Goal: Task Accomplishment & Management: Manage account settings

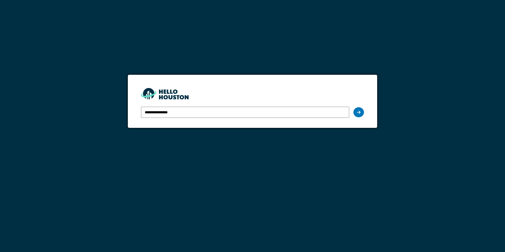
click at [228, 114] on input "**********" at bounding box center [245, 112] width 208 height 11
click at [359, 116] on div at bounding box center [358, 112] width 11 height 10
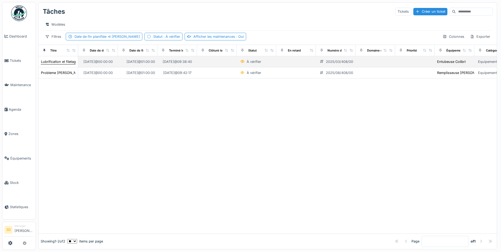
click at [60, 64] on div "Lubrification et filetage" at bounding box center [59, 61] width 37 height 5
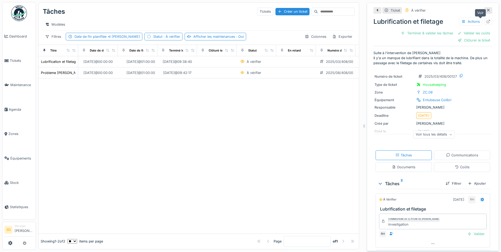
click at [486, 23] on div at bounding box center [488, 21] width 4 height 5
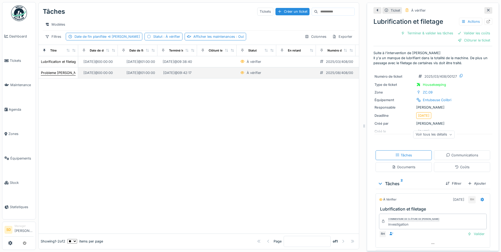
click at [67, 75] on div "Probleme groninger" at bounding box center [63, 72] width 44 height 5
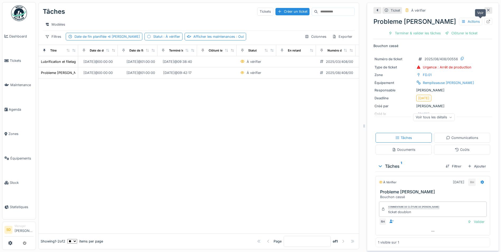
click at [486, 19] on div at bounding box center [488, 21] width 4 height 5
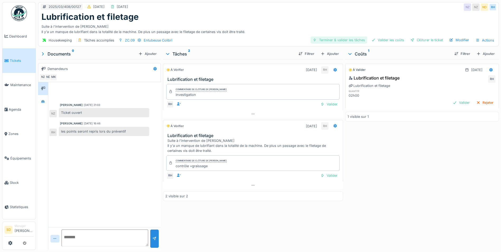
click at [333, 39] on div "Terminer & valider les tâches" at bounding box center [339, 39] width 57 height 7
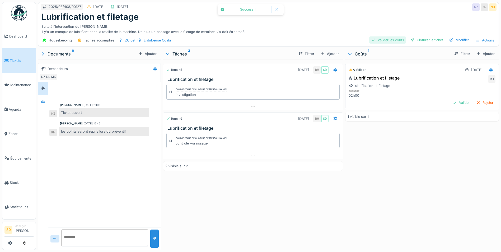
click at [383, 38] on div "Valider les coûts" at bounding box center [387, 39] width 37 height 7
click at [423, 40] on div "Clôturer le ticket" at bounding box center [426, 39] width 37 height 7
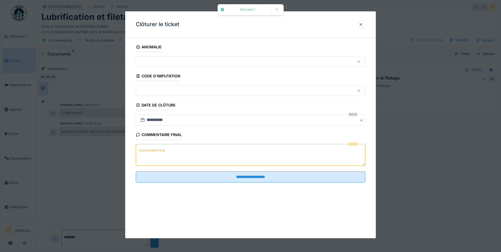
click at [199, 156] on textarea "Commentaire final" at bounding box center [250, 155] width 229 height 22
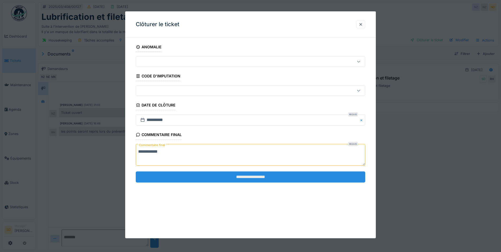
type textarea "**********"
click at [256, 176] on input "**********" at bounding box center [250, 176] width 229 height 11
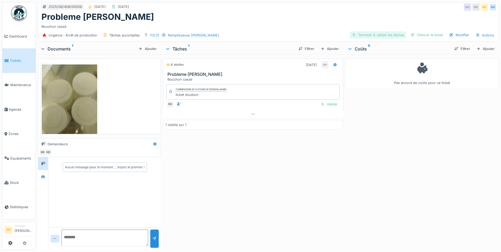
click at [370, 36] on div "Terminer & valider les tâches" at bounding box center [378, 34] width 57 height 7
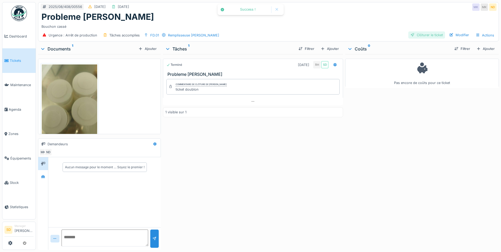
click at [424, 37] on div "Clôturer le ticket" at bounding box center [426, 34] width 37 height 7
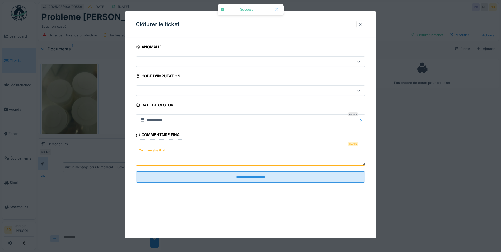
click at [197, 147] on textarea "Commentaire final" at bounding box center [250, 155] width 229 height 22
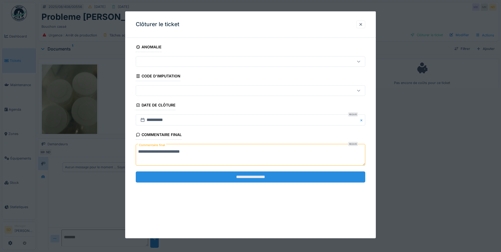
type textarea "**********"
click at [234, 175] on input "**********" at bounding box center [250, 176] width 229 height 11
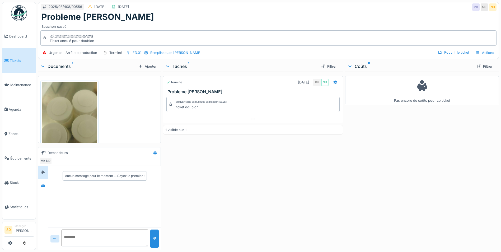
click at [14, 64] on link "Tickets" at bounding box center [18, 60] width 33 height 24
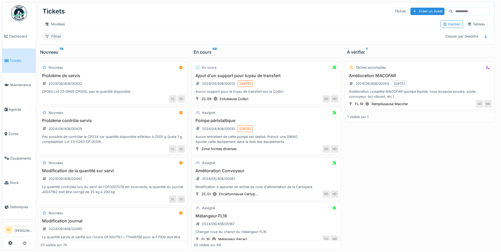
click at [49, 40] on div "Filtres" at bounding box center [53, 36] width 21 height 8
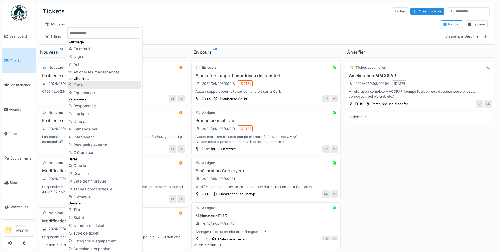
click at [83, 84] on div "Zone" at bounding box center [103, 85] width 73 height 8
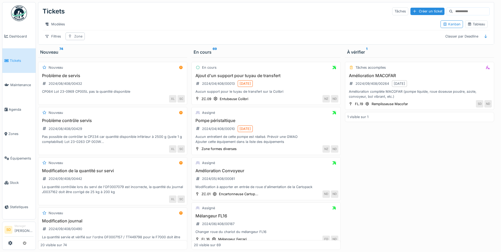
click at [69, 38] on div at bounding box center [70, 36] width 4 height 5
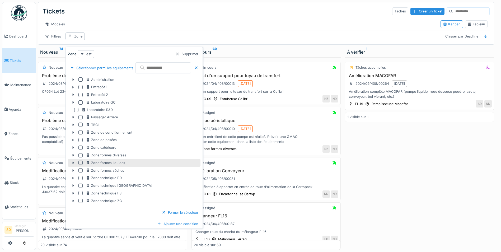
click at [81, 162] on div at bounding box center [80, 163] width 4 height 4
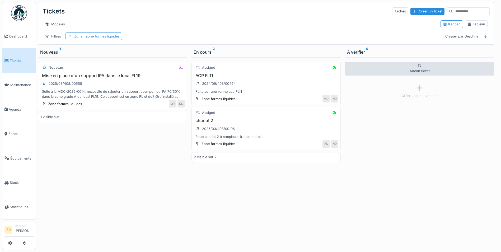
click at [103, 40] on div "Zone : Zone formes liquides" at bounding box center [93, 36] width 57 height 8
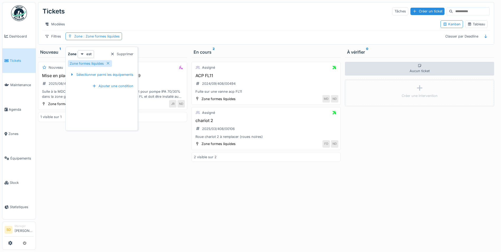
click at [123, 53] on div "Supprimer" at bounding box center [121, 53] width 27 height 7
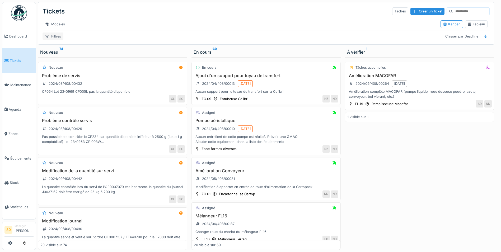
click at [59, 40] on div "Filtres" at bounding box center [53, 36] width 21 height 8
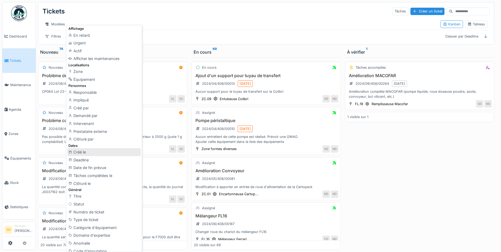
scroll to position [26, 0]
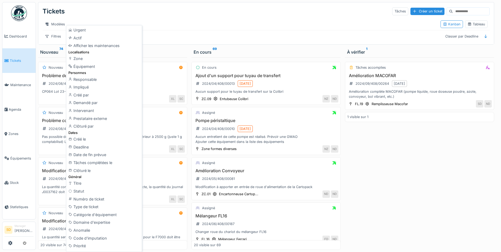
drag, startPoint x: 100, startPoint y: 209, endPoint x: 103, endPoint y: 204, distance: 6.2
click at [100, 209] on div "Type de ticket" at bounding box center [103, 207] width 73 height 8
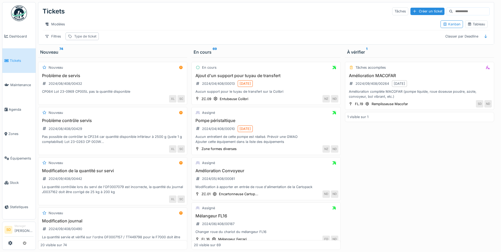
click at [89, 39] on div "Type de ticket" at bounding box center [85, 36] width 22 height 5
click at [112, 66] on div "Type de ticket" at bounding box center [96, 66] width 53 height 6
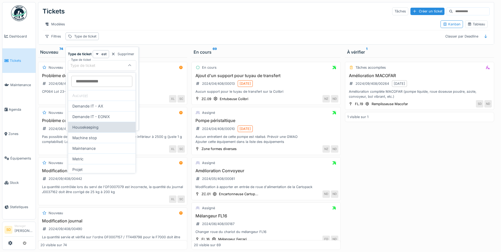
click at [100, 128] on div "Housekeeping" at bounding box center [101, 127] width 67 height 11
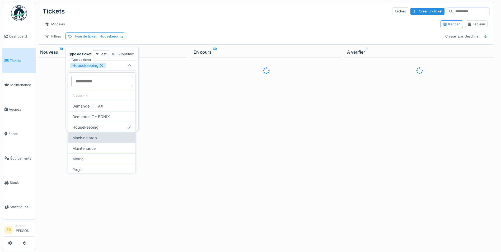
click at [101, 136] on div "Machine stop" at bounding box center [101, 137] width 67 height 11
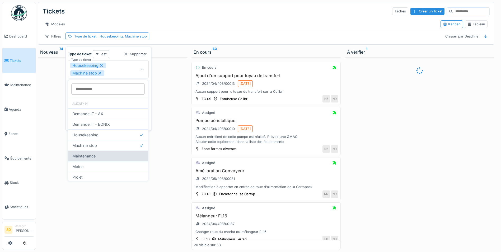
click at [95, 153] on div "Maintenance" at bounding box center [108, 156] width 80 height 11
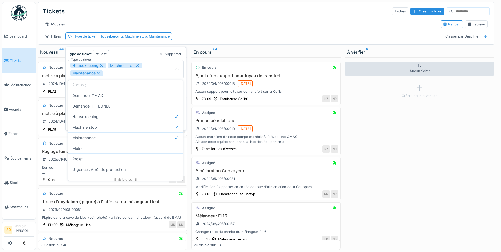
scroll to position [22, 0]
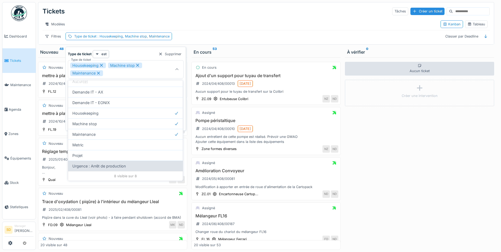
click at [135, 167] on div "Urgence : Arrêt de production" at bounding box center [125, 166] width 115 height 11
type input "**********"
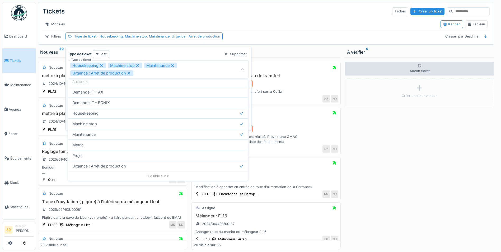
click at [346, 177] on div "Aucun ticket Créer une intervention" at bounding box center [419, 153] width 149 height 192
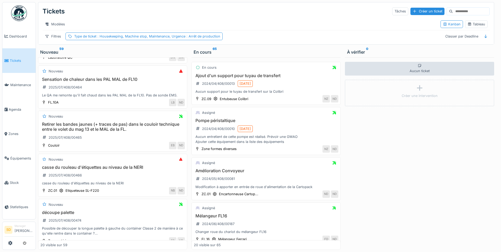
scroll to position [739, 0]
click at [114, 131] on h3 "Retirer les bandes jaunes (+ traces de pas) dans le couloir technique entre le …" at bounding box center [112, 126] width 144 height 10
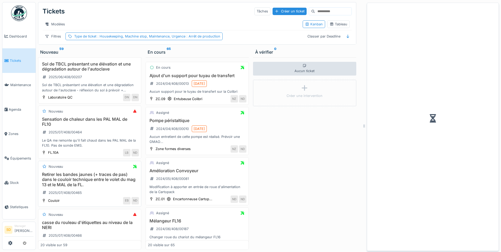
scroll to position [780, 0]
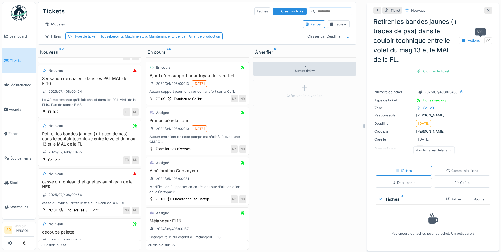
click at [486, 42] on div at bounding box center [488, 40] width 4 height 5
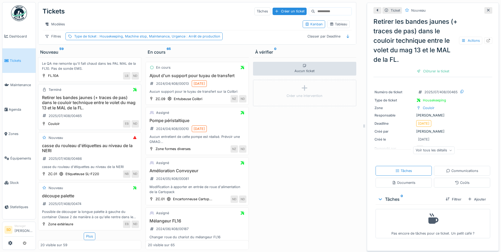
scroll to position [4, 0]
click at [87, 233] on div "Plus" at bounding box center [90, 236] width 12 height 8
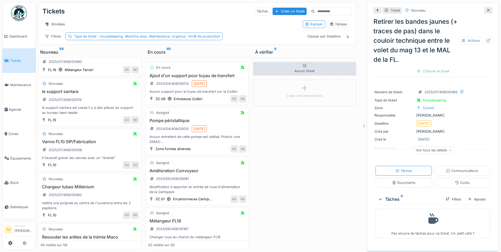
scroll to position [1221, 0]
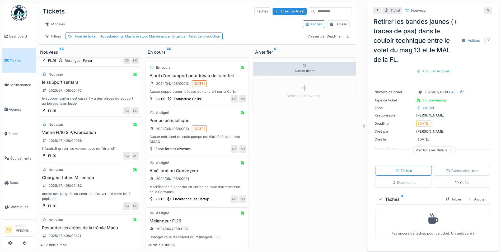
click at [70, 85] on h3 "le support santara" at bounding box center [89, 82] width 98 height 5
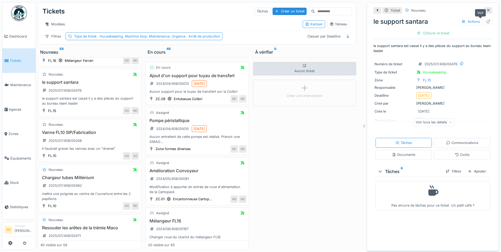
click at [487, 20] on icon at bounding box center [488, 21] width 3 height 3
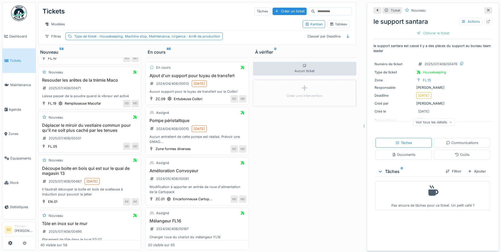
scroll to position [1380, 0]
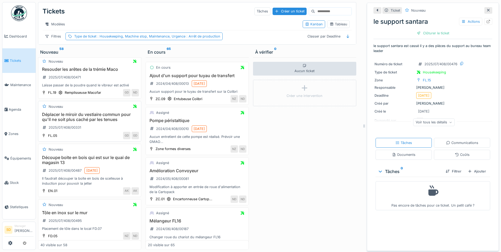
click at [85, 120] on h3 "Déplacer le miroir du vestiaire commun pour qu'il ne soit plus caché par les te…" at bounding box center [89, 117] width 98 height 10
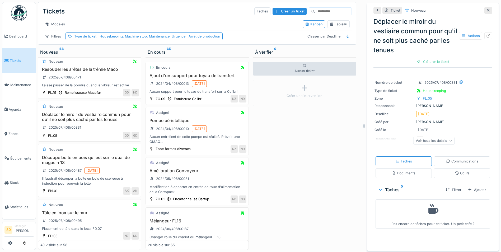
click at [484, 7] on div at bounding box center [488, 10] width 8 height 7
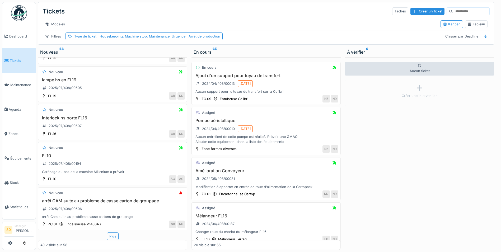
scroll to position [1653, 0]
click at [112, 233] on div "Plus" at bounding box center [113, 236] width 12 height 8
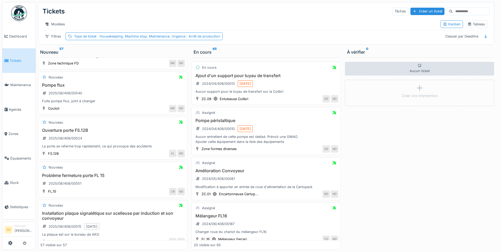
scroll to position [2155, 0]
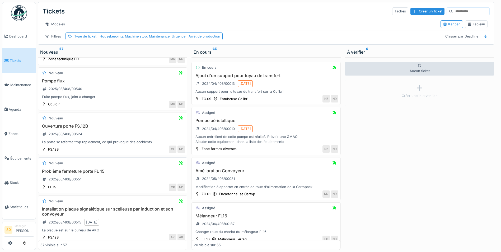
click at [96, 174] on h3 "Problème fermeture porte FL 15" at bounding box center [112, 171] width 144 height 5
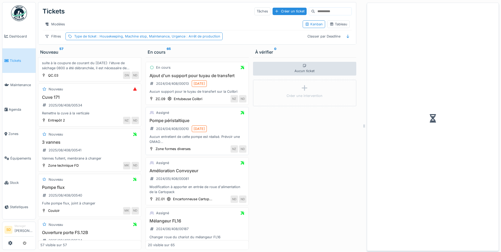
scroll to position [2267, 0]
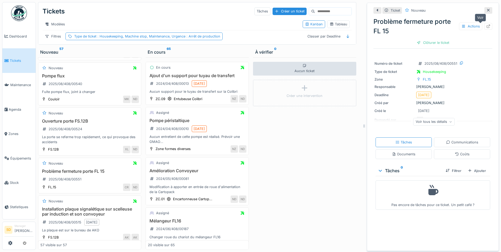
click at [486, 24] on div at bounding box center [488, 26] width 4 height 5
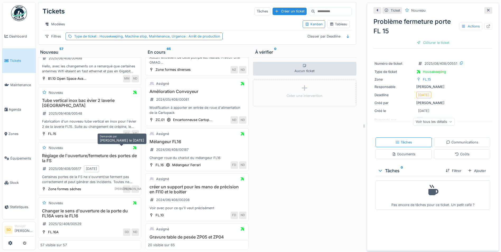
scroll to position [2578, 0]
click at [27, 39] on link "Dashboard" at bounding box center [18, 36] width 33 height 24
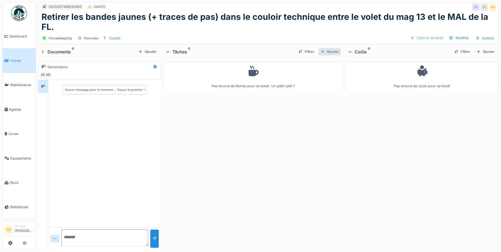
click at [333, 51] on div "Ajouter" at bounding box center [329, 51] width 22 height 7
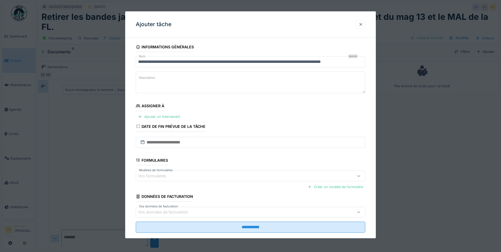
click at [361, 25] on div at bounding box center [361, 24] width 4 height 5
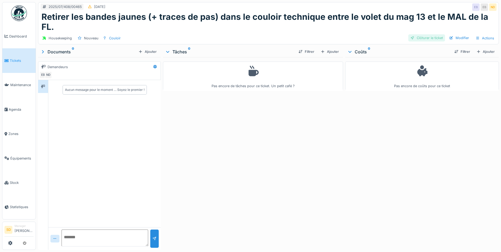
click at [427, 38] on div "Clôturer le ticket" at bounding box center [426, 37] width 37 height 7
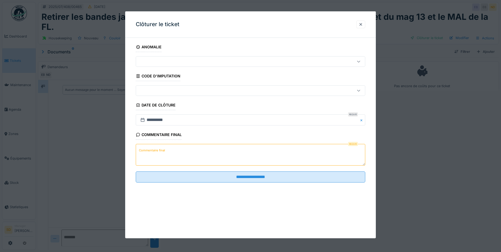
click at [206, 157] on textarea "Commentaire final" at bounding box center [250, 155] width 229 height 22
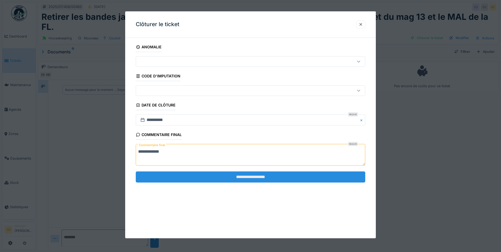
type textarea "**********"
click at [250, 178] on input "**********" at bounding box center [250, 176] width 229 height 11
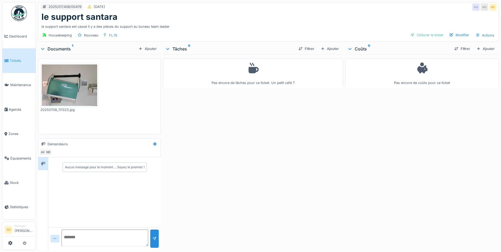
click at [432, 35] on div "Clôturer le ticket" at bounding box center [426, 34] width 37 height 7
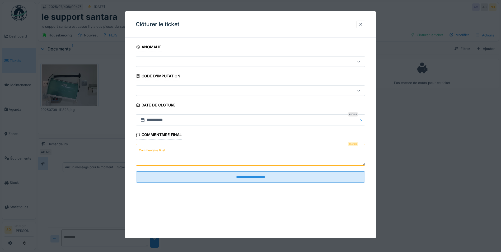
click at [198, 149] on textarea "Commentaire final" at bounding box center [250, 155] width 229 height 22
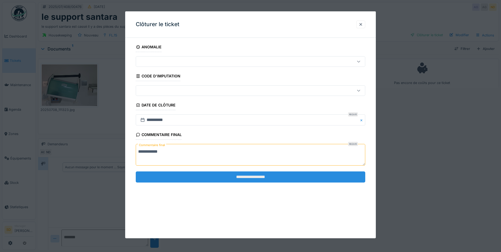
type textarea "**********"
click at [234, 177] on input "**********" at bounding box center [250, 176] width 229 height 11
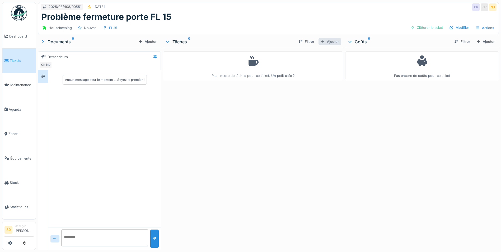
click at [327, 43] on div "Ajouter" at bounding box center [329, 41] width 22 height 7
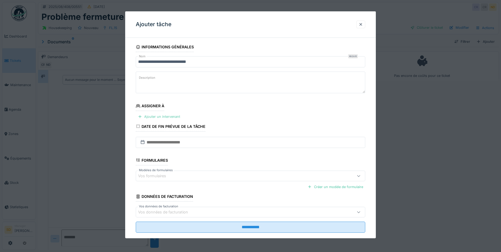
click at [172, 116] on div "Ajouter un intervenant" at bounding box center [159, 116] width 46 height 7
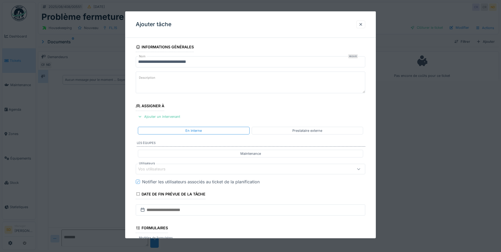
click at [182, 170] on div "Vos utilisateurs" at bounding box center [237, 169] width 198 height 6
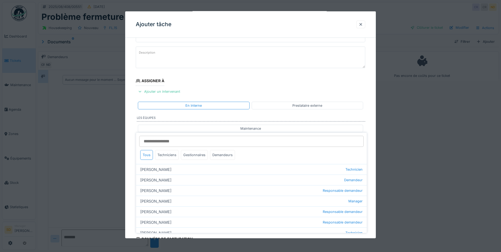
scroll to position [44, 0]
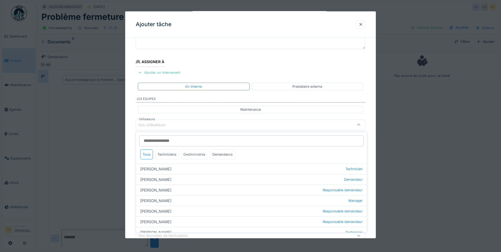
click at [189, 156] on div "Gestionnaires" at bounding box center [194, 154] width 27 height 10
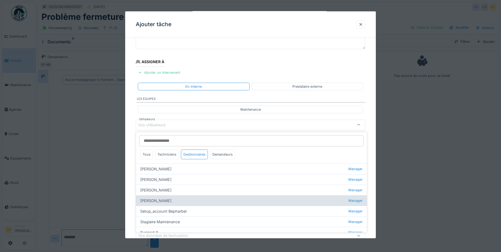
click at [158, 201] on div "[PERSON_NAME] Manager" at bounding box center [251, 200] width 231 height 11
type input "****"
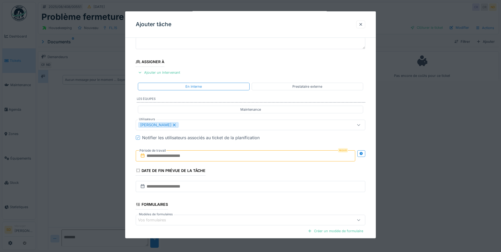
click at [131, 188] on div "**********" at bounding box center [250, 145] width 251 height 294
click at [170, 155] on input "text" at bounding box center [245, 155] width 219 height 11
click at [247, 207] on div "14" at bounding box center [246, 208] width 7 height 8
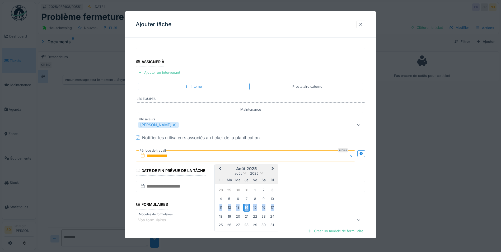
click at [247, 207] on div "14" at bounding box center [246, 208] width 7 height 8
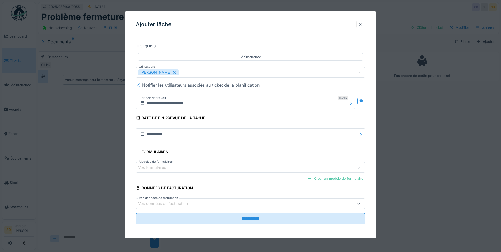
scroll to position [97, 0]
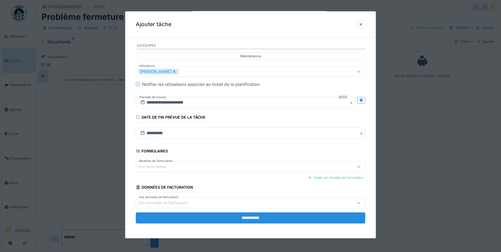
click at [261, 217] on input "**********" at bounding box center [250, 217] width 229 height 11
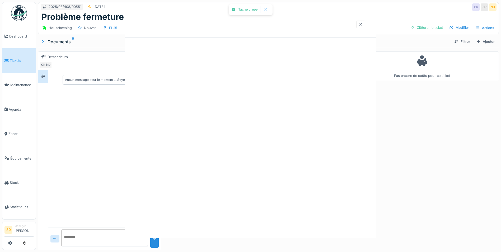
scroll to position [0, 0]
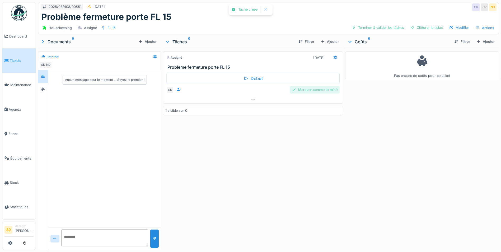
click at [316, 90] on div "Marquer comme terminé" at bounding box center [315, 89] width 50 height 7
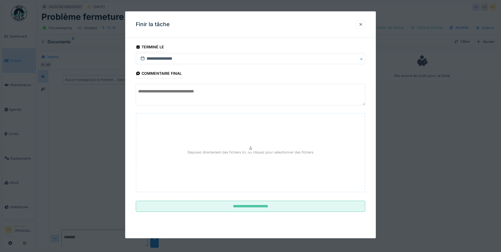
click at [178, 97] on textarea at bounding box center [250, 95] width 229 height 22
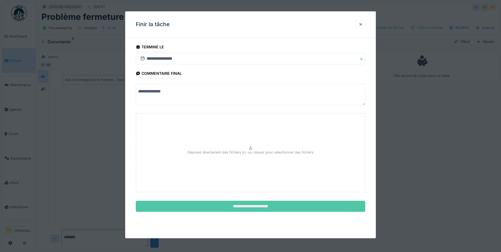
type textarea "**********"
click at [247, 205] on input "**********" at bounding box center [250, 206] width 229 height 11
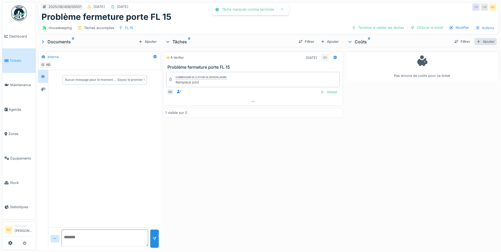
click at [476, 43] on div "Ajouter" at bounding box center [485, 41] width 22 height 7
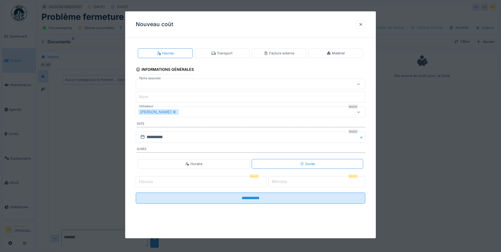
click at [168, 182] on input "Heures" at bounding box center [201, 181] width 131 height 11
type input "*"
click at [283, 182] on label "Minutes" at bounding box center [279, 181] width 17 height 6
click at [283, 182] on input "*" at bounding box center [317, 181] width 97 height 11
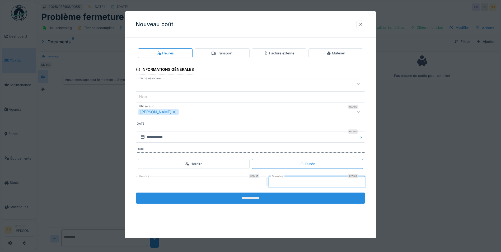
type input "**"
click at [258, 198] on input "**********" at bounding box center [250, 197] width 229 height 11
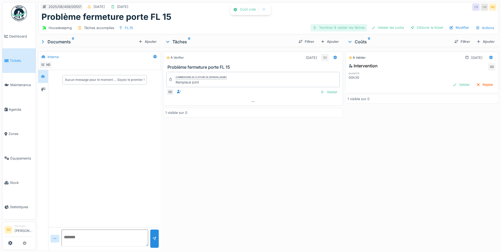
click at [330, 27] on div "Terminer & valider les tâches" at bounding box center [339, 27] width 57 height 7
click at [383, 31] on div "Valider les coûts" at bounding box center [387, 27] width 37 height 7
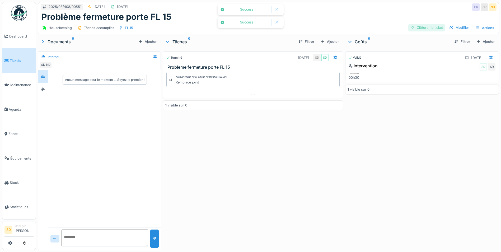
click at [417, 28] on div "Clôturer le ticket" at bounding box center [426, 27] width 37 height 7
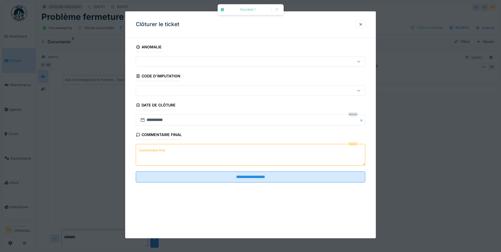
click at [215, 149] on textarea "Commentaire final" at bounding box center [250, 155] width 229 height 22
click at [145, 152] on textarea "**********" at bounding box center [250, 155] width 229 height 22
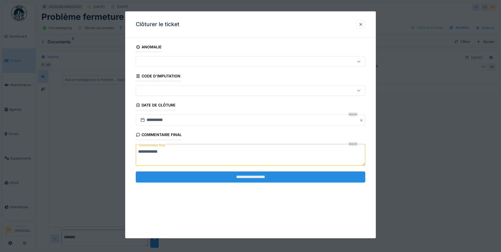
type textarea "**********"
click at [211, 180] on input "**********" at bounding box center [250, 176] width 229 height 11
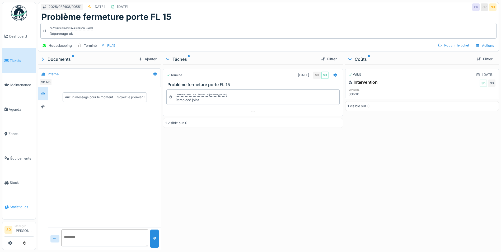
click at [14, 204] on span "Statistiques" at bounding box center [22, 206] width 24 height 5
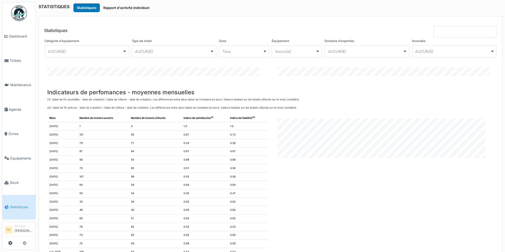
scroll to position [737, 0]
